Goal: Find specific page/section: Find specific page/section

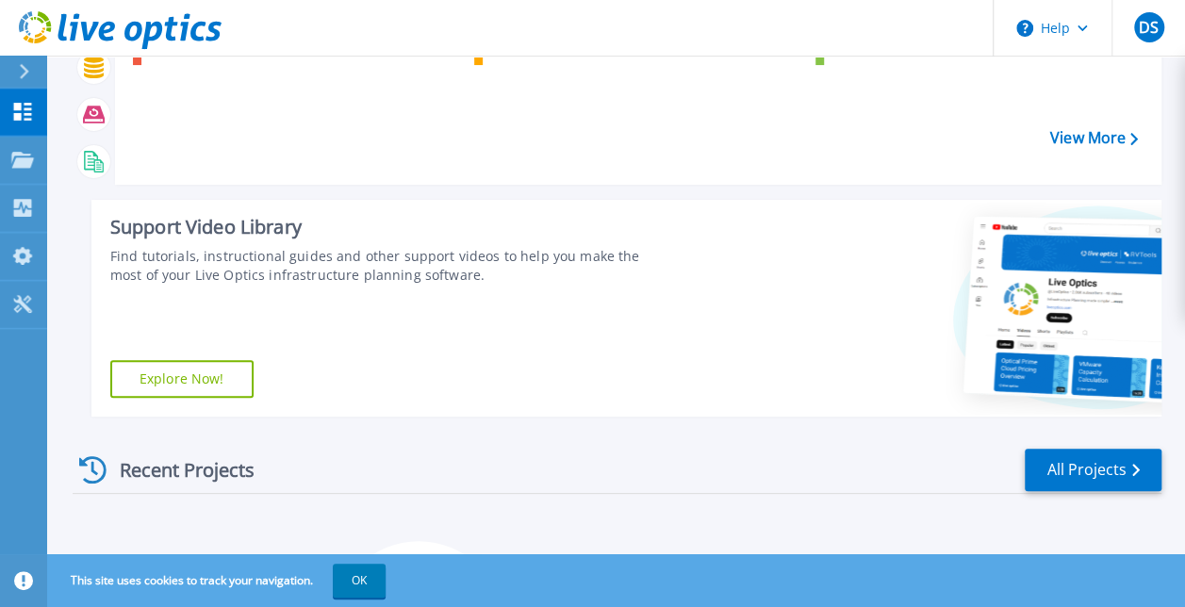
scroll to position [332, 0]
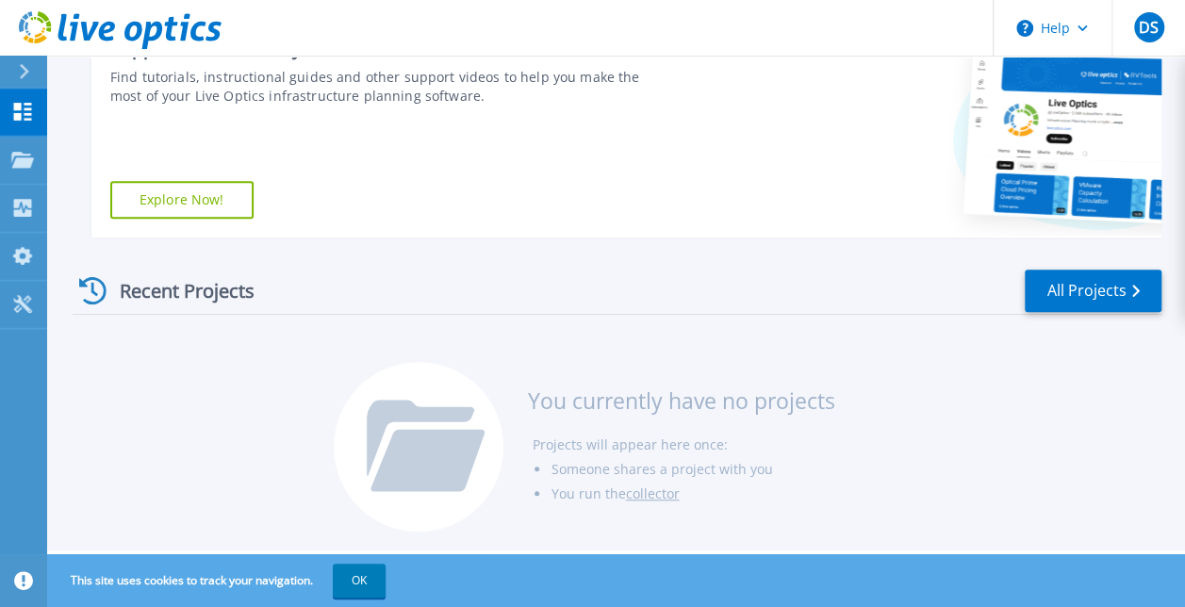
click at [1093, 313] on div "Recent Projects All Projects" at bounding box center [617, 291] width 1089 height 47
click at [1088, 300] on link "All Projects" at bounding box center [1093, 291] width 137 height 42
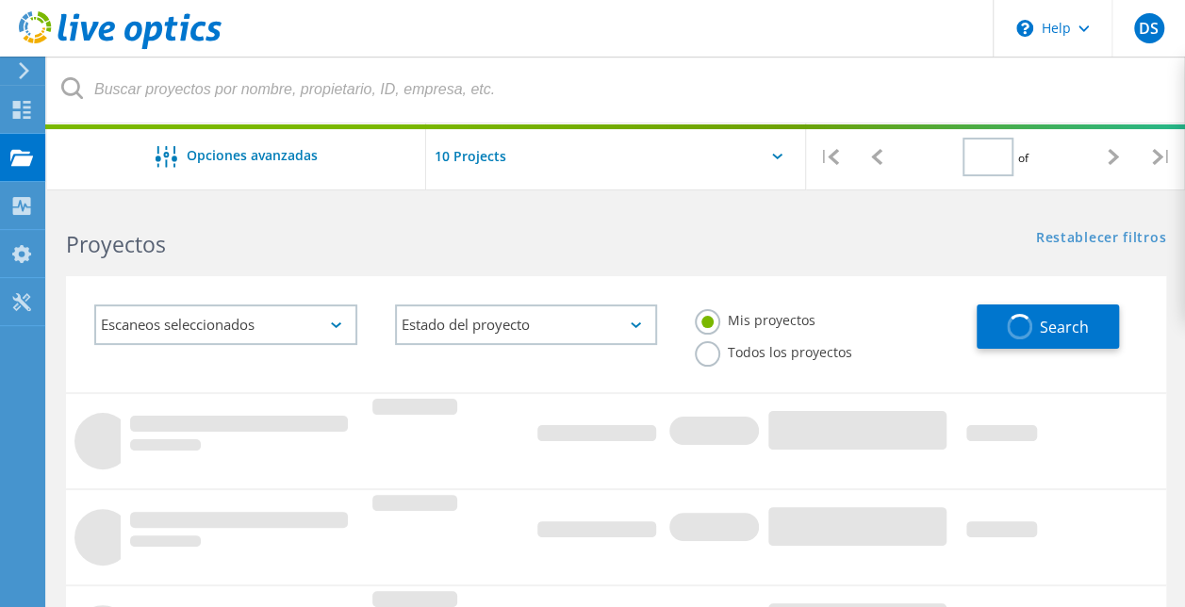
type input "1"
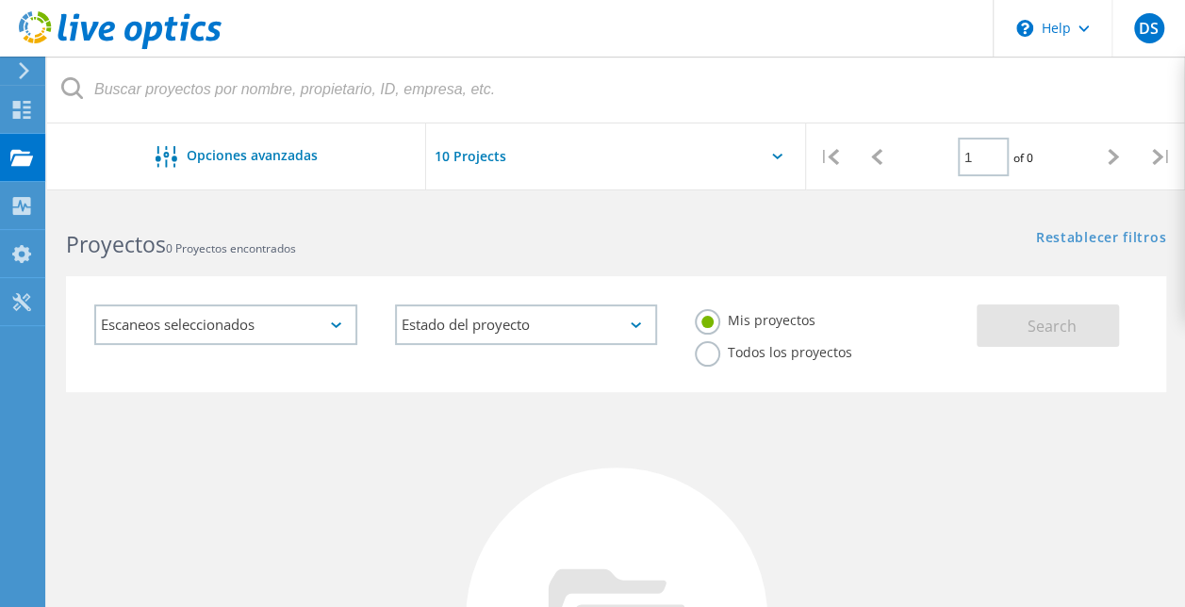
click at [699, 358] on label "Todos los proyectos" at bounding box center [773, 350] width 157 height 18
click at [0, 0] on input "Todos los proyectos" at bounding box center [0, 0] width 0 height 0
